Goal: Task Accomplishment & Management: Manage account settings

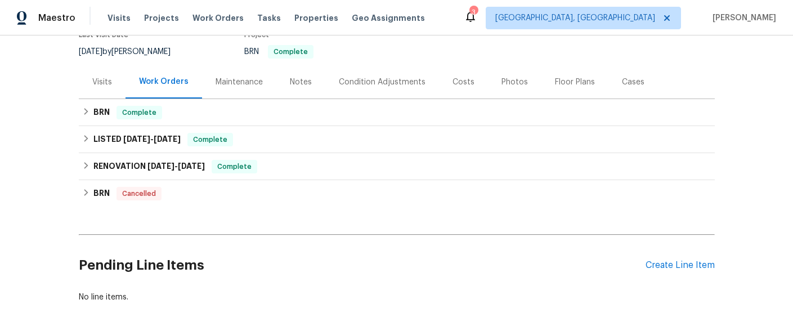
scroll to position [66, 0]
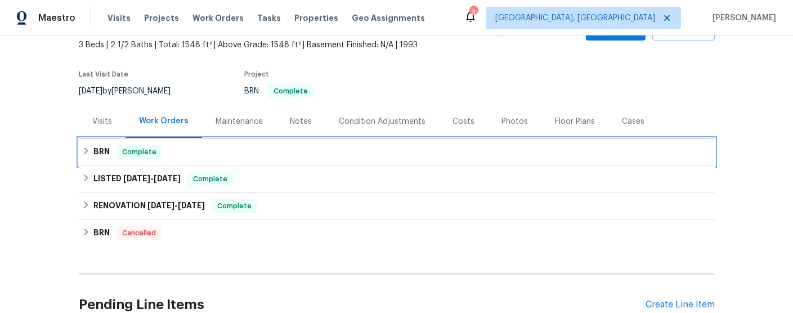
click at [99, 154] on h6 "BRN" at bounding box center [101, 152] width 16 height 14
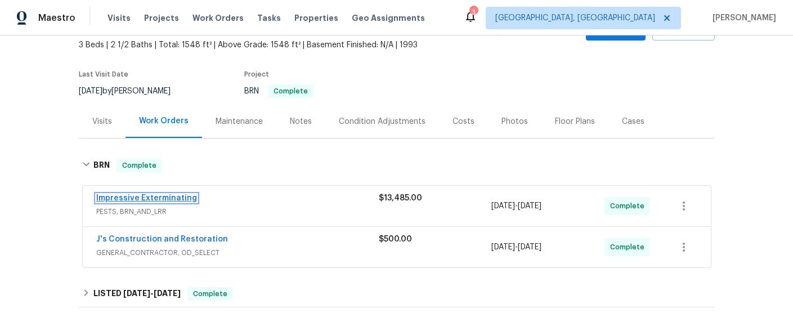
click at [177, 195] on link "Impressive Exterminating" at bounding box center [146, 198] width 101 height 8
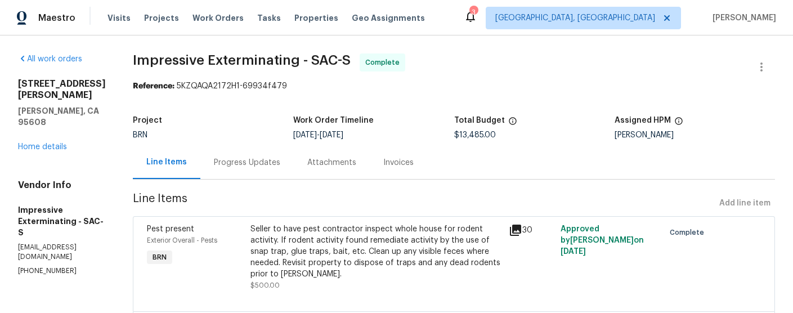
click at [265, 164] on div "Progress Updates" at bounding box center [247, 162] width 66 height 11
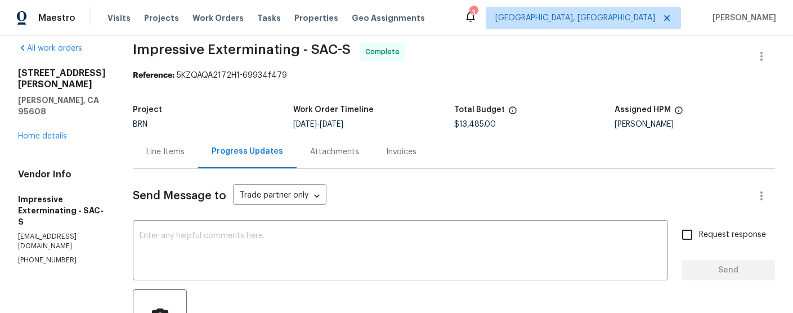
scroll to position [10, 0]
click at [400, 152] on div "Invoices" at bounding box center [401, 152] width 30 height 11
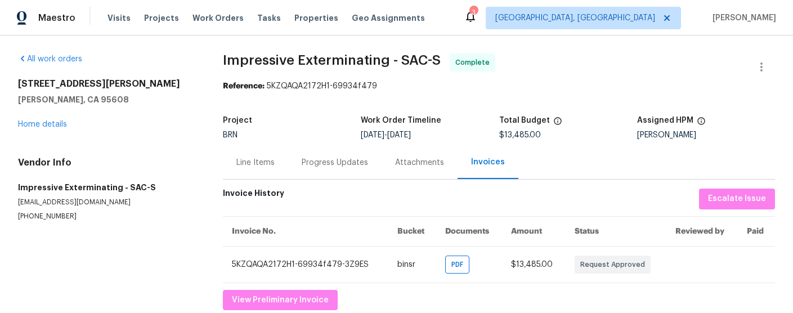
scroll to position [15, 0]
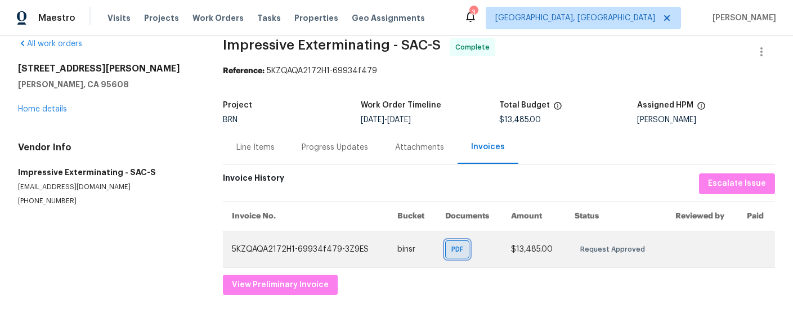
click at [459, 249] on span "PDF" at bounding box center [460, 249] width 16 height 11
